Goal: Task Accomplishment & Management: Complete application form

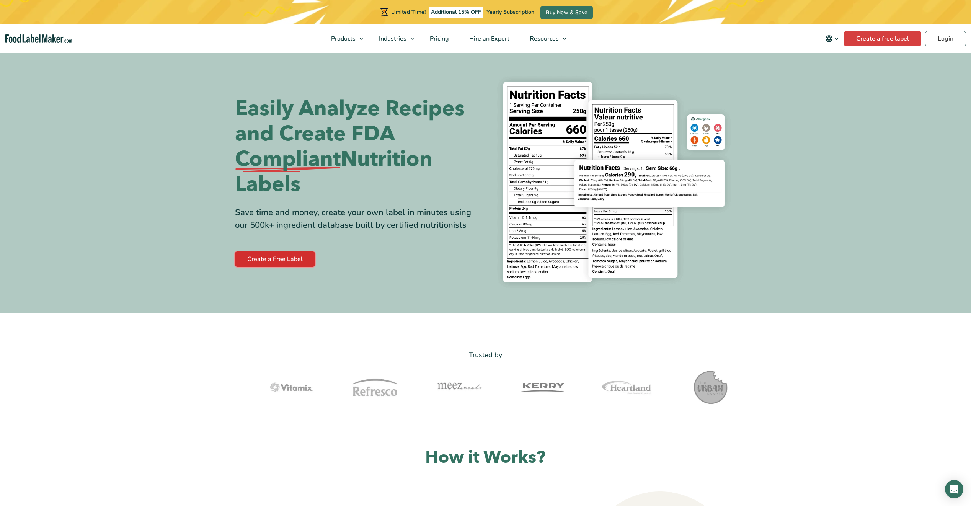
click at [299, 264] on link "Create a Free Label" at bounding box center [275, 259] width 80 height 15
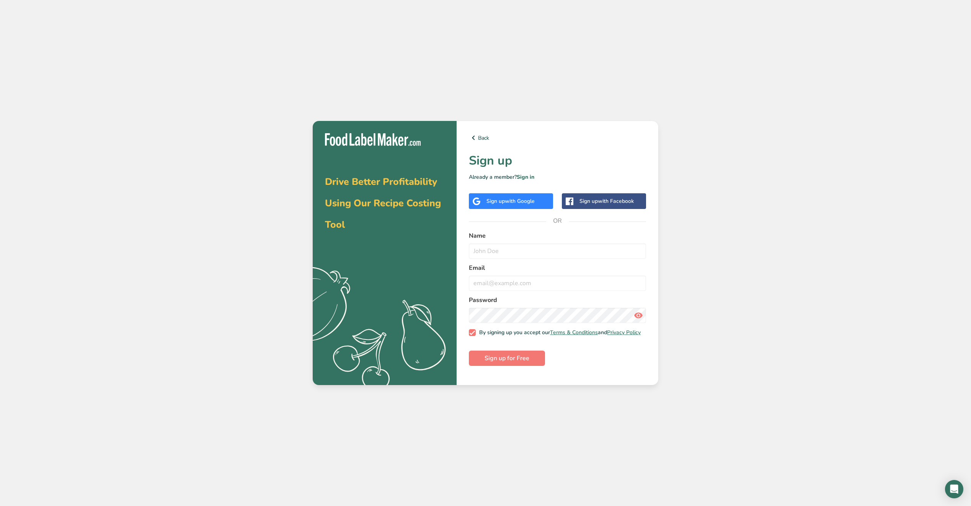
click at [535, 201] on span "with Google" at bounding box center [520, 201] width 30 height 7
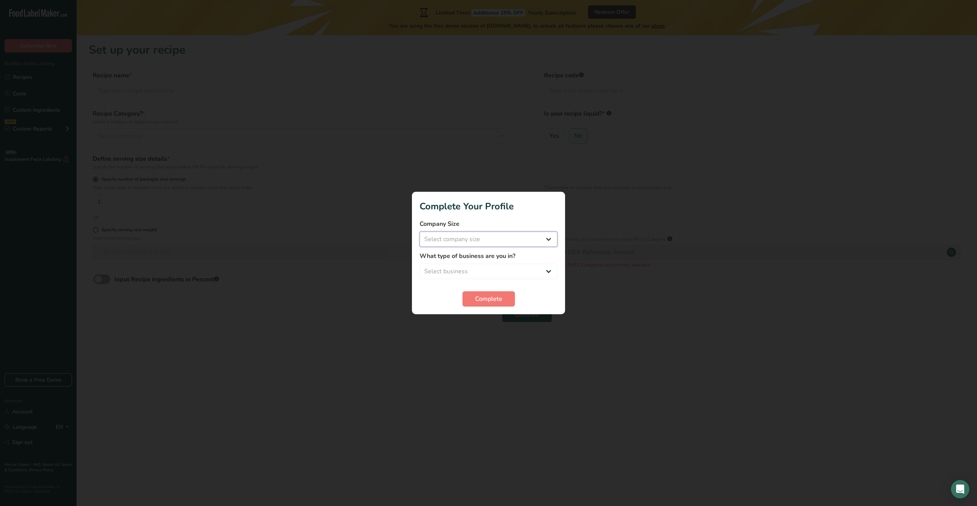
click at [451, 242] on select "Select company size Fewer than 10 Employees 10 to 50 Employees 51 to 500 Employ…" at bounding box center [489, 239] width 138 height 15
click at [453, 241] on select "Select company size Fewer than 10 Employees 10 to 50 Employees 51 to 500 Employ…" at bounding box center [489, 239] width 138 height 15
click at [482, 300] on span "Complete" at bounding box center [488, 298] width 27 height 9
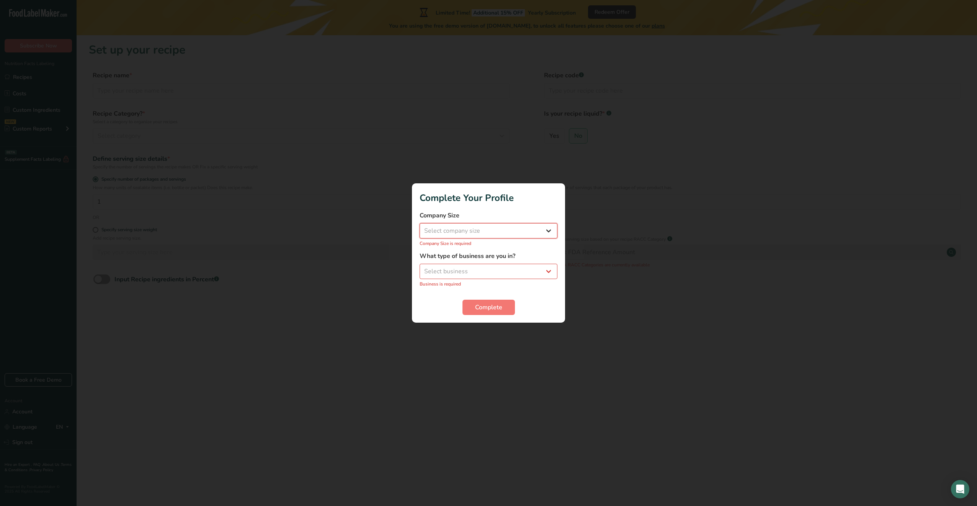
click at [453, 233] on select "Select company size Fewer than 10 Employees 10 to 50 Employees 51 to 500 Employ…" at bounding box center [489, 230] width 138 height 15
select select "1"
click at [420, 227] on select "Select company size Fewer than 10 Employees 10 to 50 Employees 51 to 500 Employ…" at bounding box center [489, 230] width 138 height 15
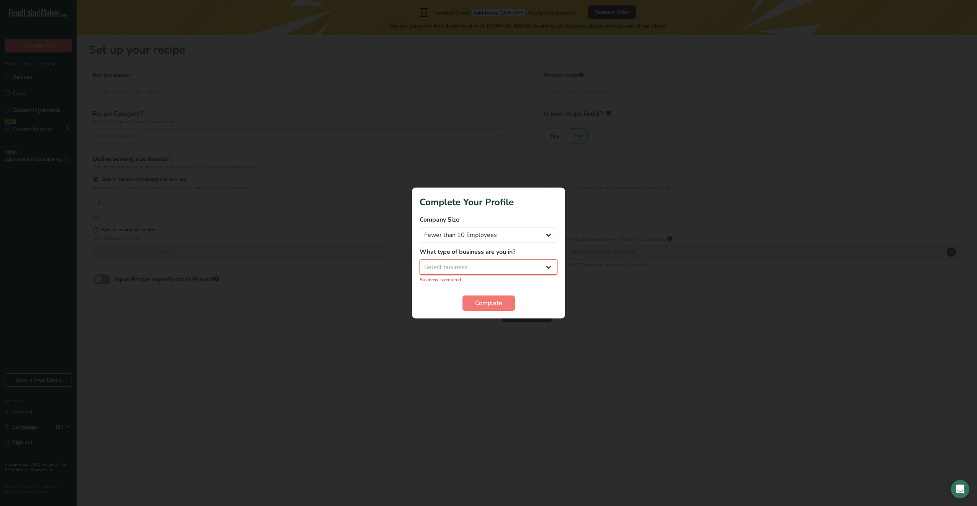
click at [453, 265] on select "Select business Packaged Food Manufacturer Restaurant & Cafe Bakery Meal Plans …" at bounding box center [489, 267] width 138 height 15
select select "8"
click at [420, 264] on select "Select business Packaged Food Manufacturer Restaurant & Cafe Bakery Meal Plans …" at bounding box center [489, 267] width 138 height 15
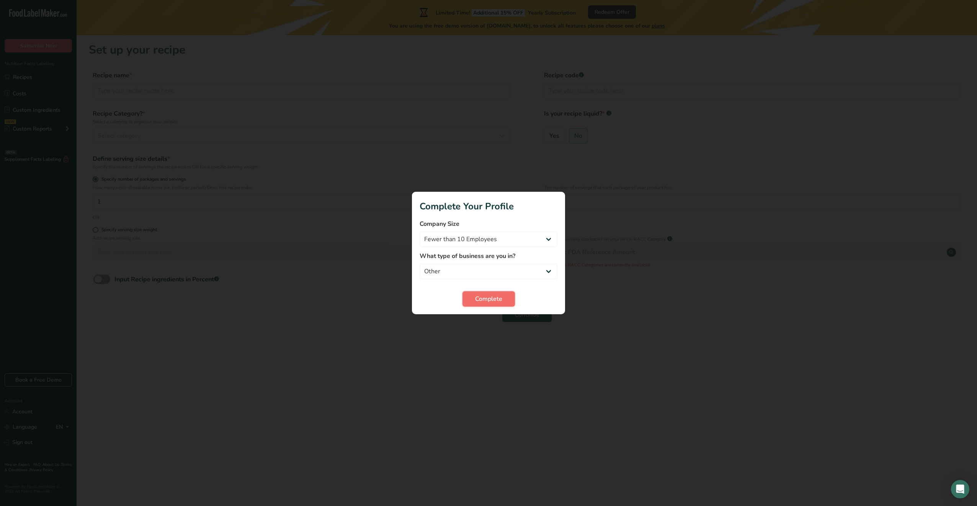
click at [491, 298] on span "Complete" at bounding box center [488, 298] width 27 height 9
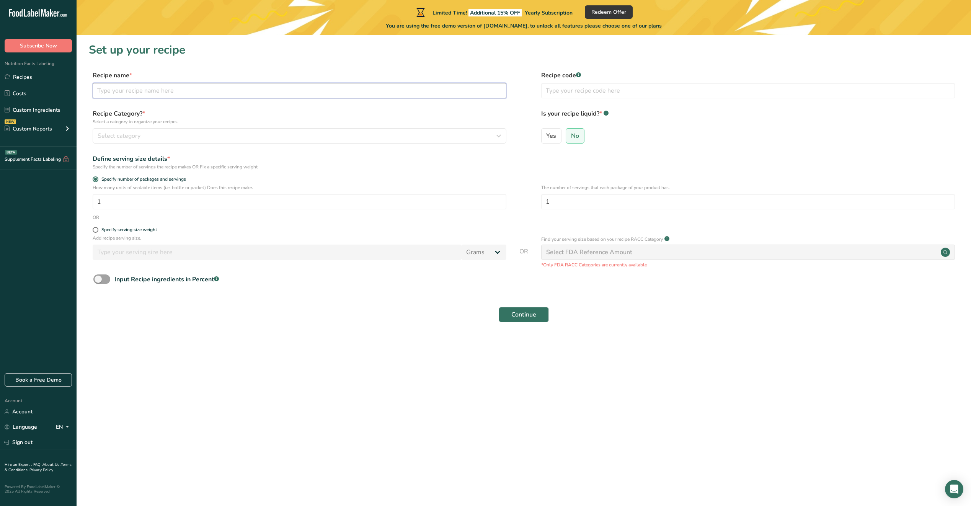
click at [189, 89] on input "text" at bounding box center [300, 90] width 414 height 15
type input "Banana, honey, milk, vanilla, heavy cream."
click at [181, 137] on div "Select category" at bounding box center [297, 135] width 399 height 9
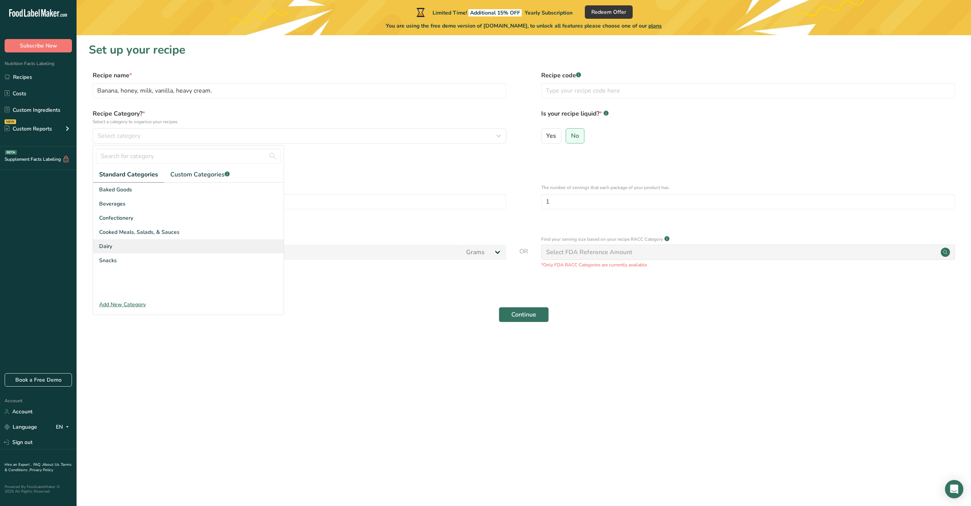
click at [145, 247] on div "Dairy" at bounding box center [188, 246] width 191 height 14
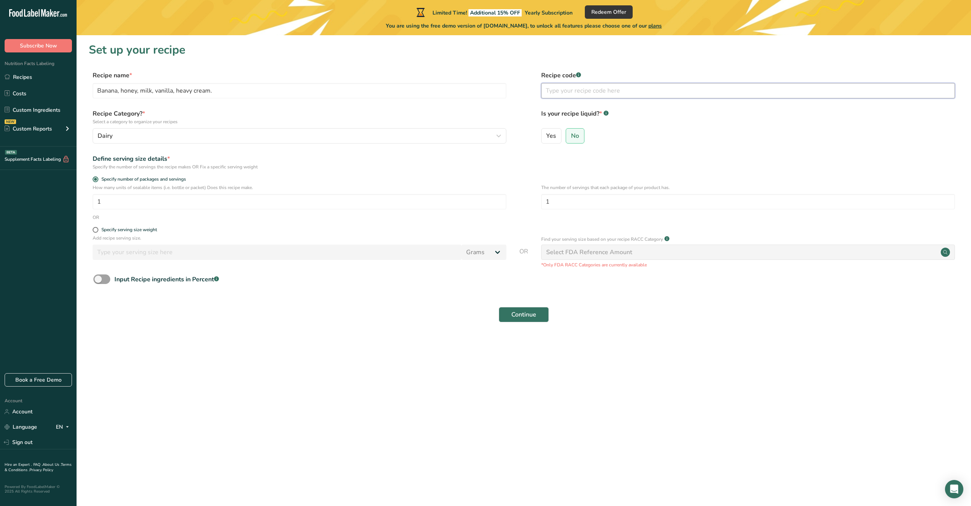
click at [577, 93] on input "text" at bounding box center [748, 90] width 414 height 15
click at [377, 205] on input "1" at bounding box center [300, 201] width 414 height 15
click at [218, 91] on input "Banana, honey, milk, vanilla, heavy cream." at bounding box center [300, 90] width 414 height 15
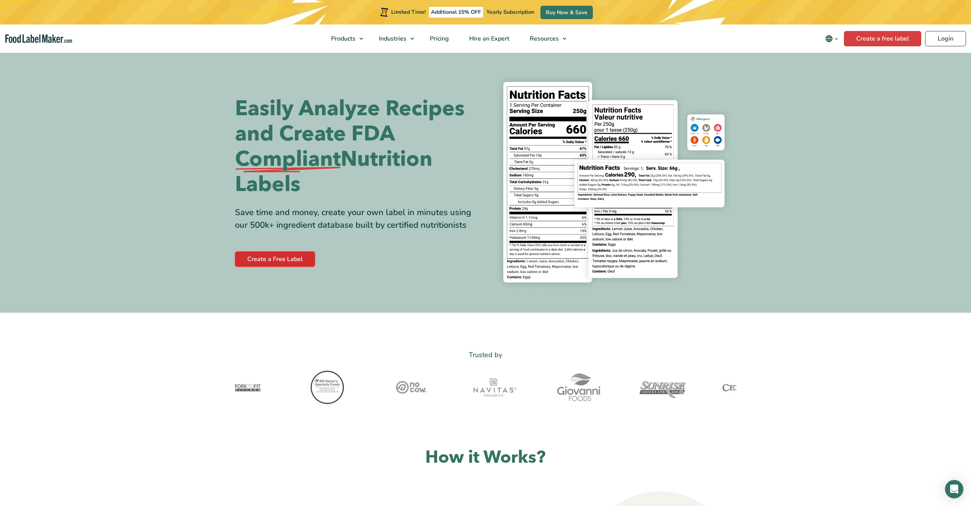
click at [250, 253] on link "Create a Free Label" at bounding box center [275, 259] width 80 height 15
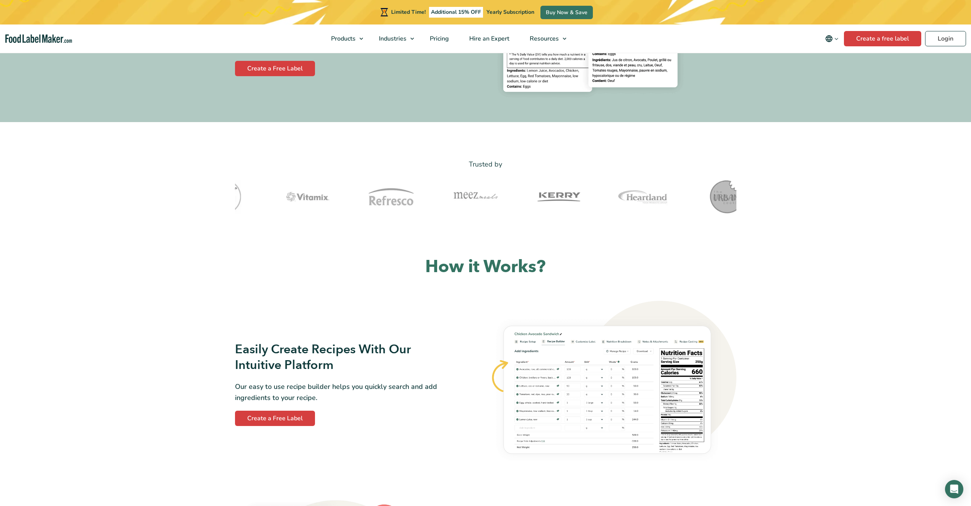
scroll to position [191, 0]
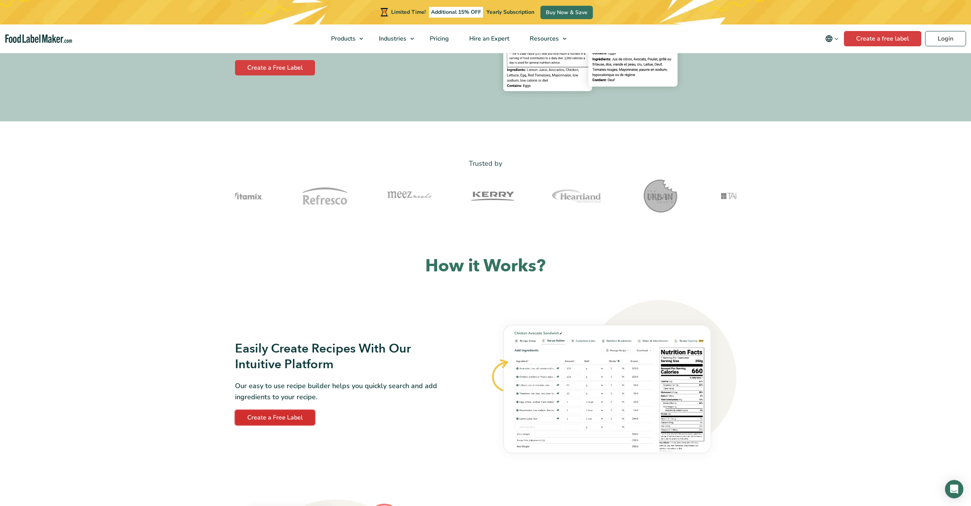
click at [263, 419] on link "Create a Free Label" at bounding box center [275, 417] width 80 height 15
